Goal: Information Seeking & Learning: Learn about a topic

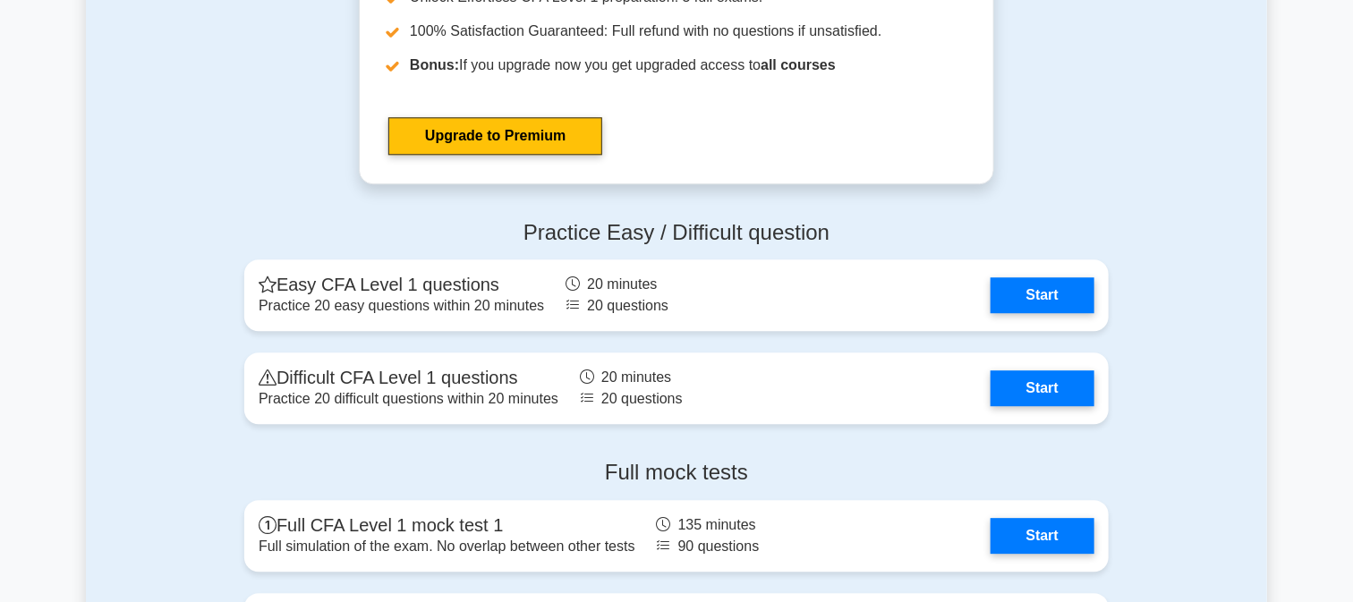
scroll to position [2087, 0]
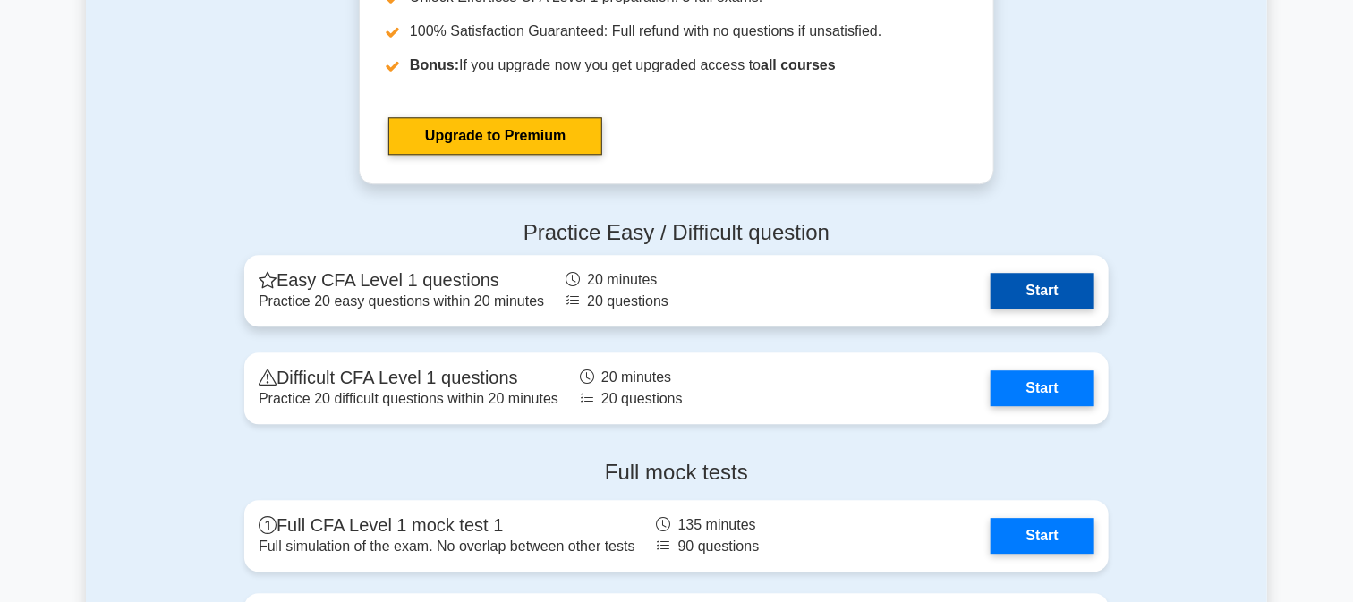
click at [1029, 289] on link "Start" at bounding box center [1042, 291] width 104 height 36
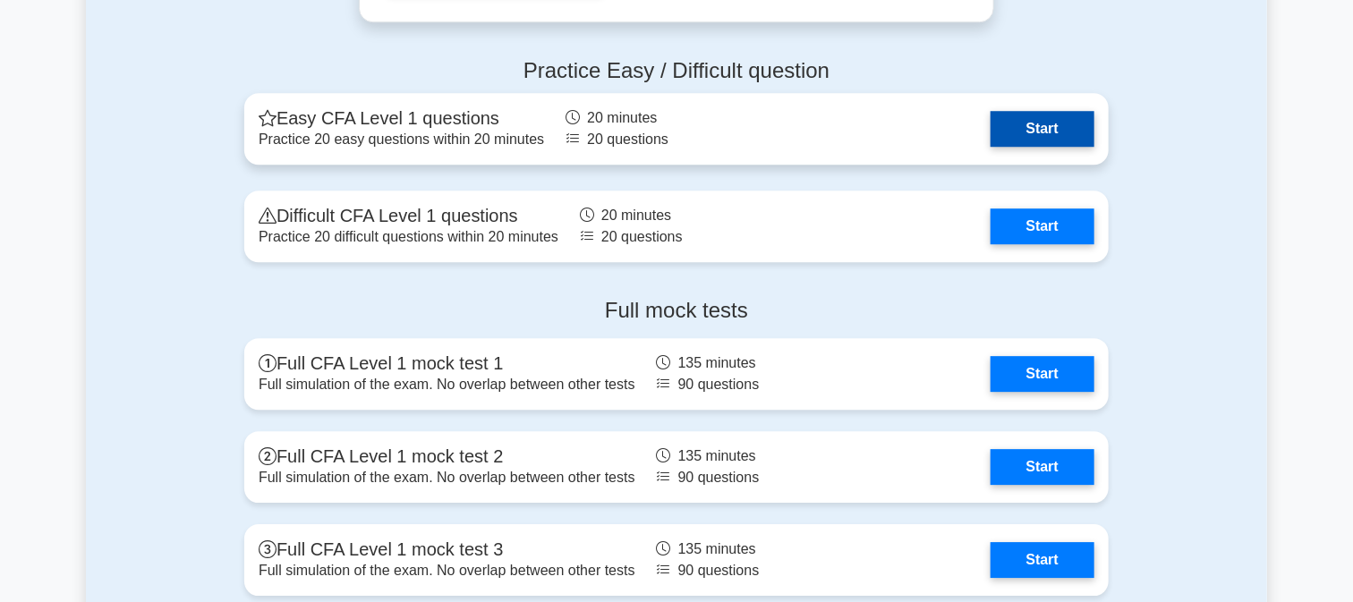
scroll to position [2385, 0]
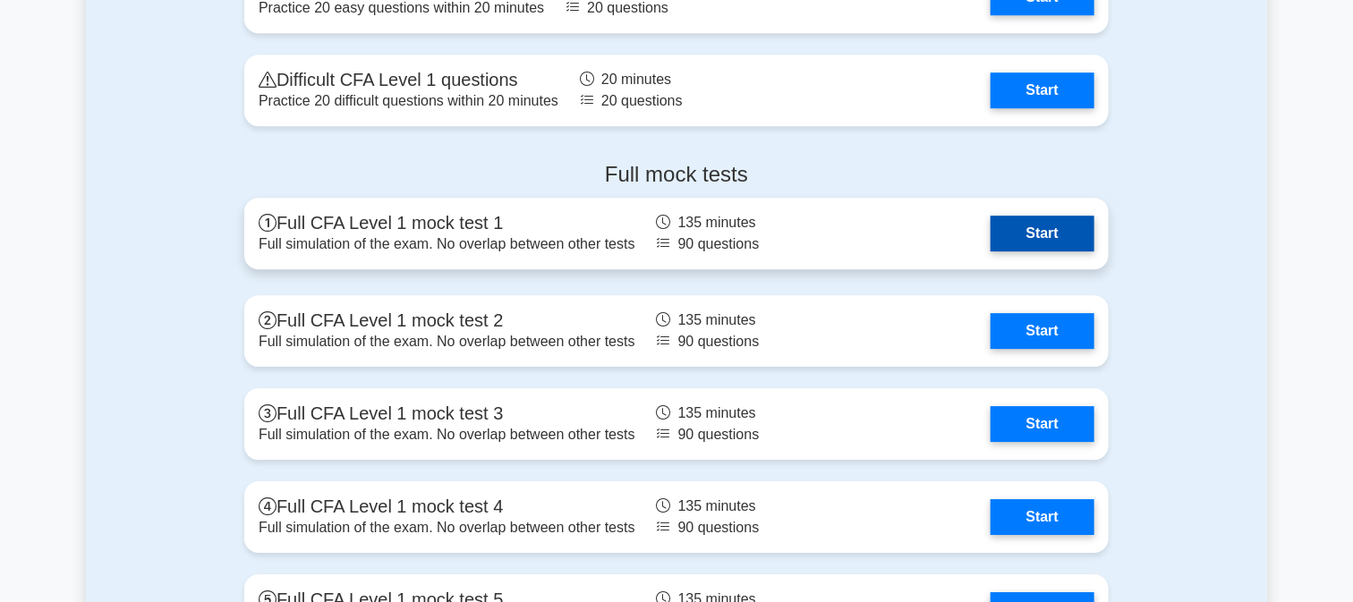
click at [1057, 247] on link "Start" at bounding box center [1042, 234] width 104 height 36
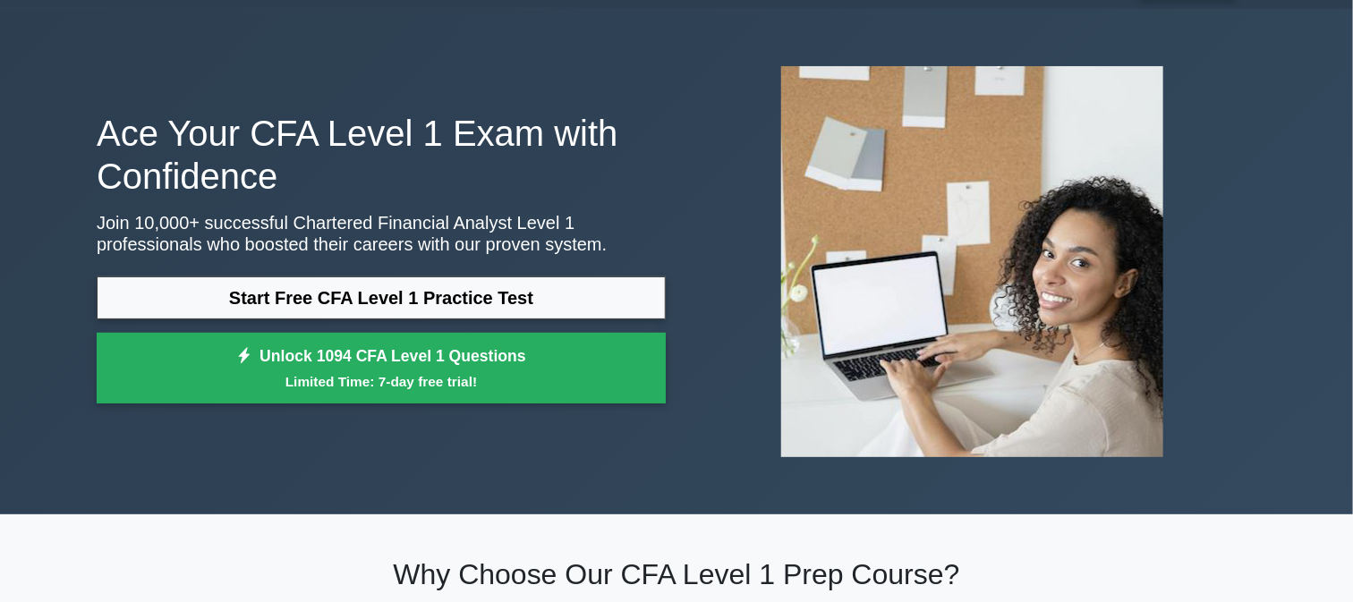
scroll to position [0, 0]
